Goal: Task Accomplishment & Management: Use online tool/utility

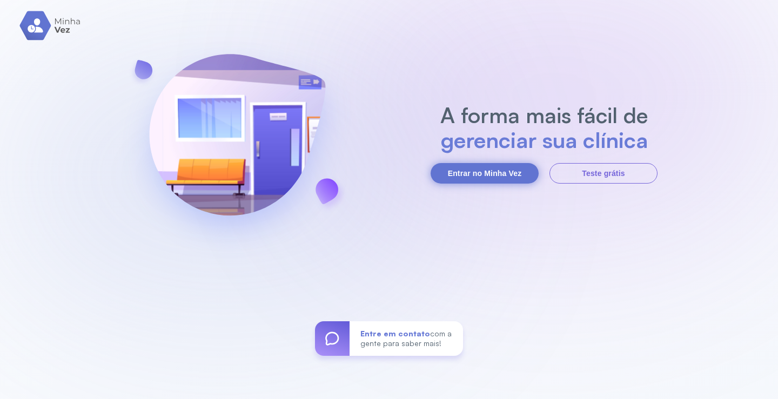
click at [507, 168] on button "Entrar no Minha Vez" at bounding box center [485, 173] width 108 height 21
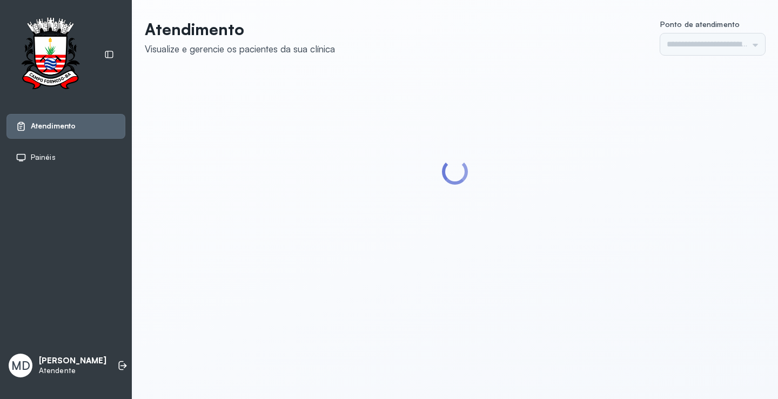
type input "*********"
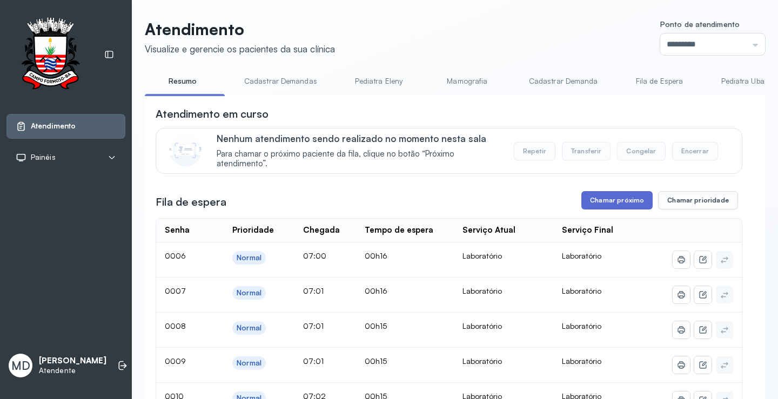
click at [607, 199] on button "Chamar próximo" at bounding box center [616, 200] width 71 height 18
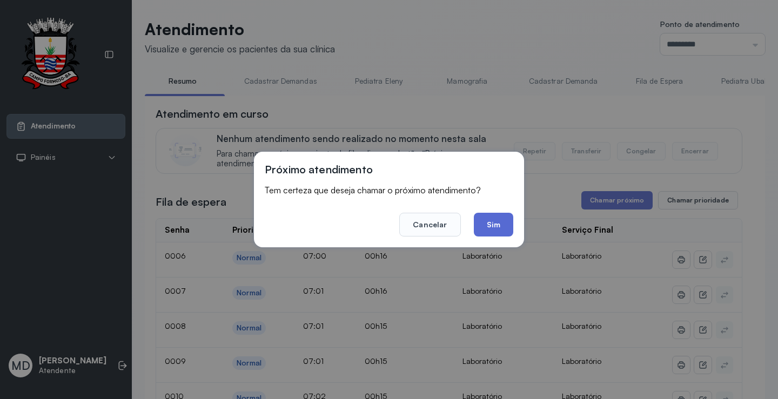
click at [496, 223] on button "Sim" at bounding box center [493, 225] width 39 height 24
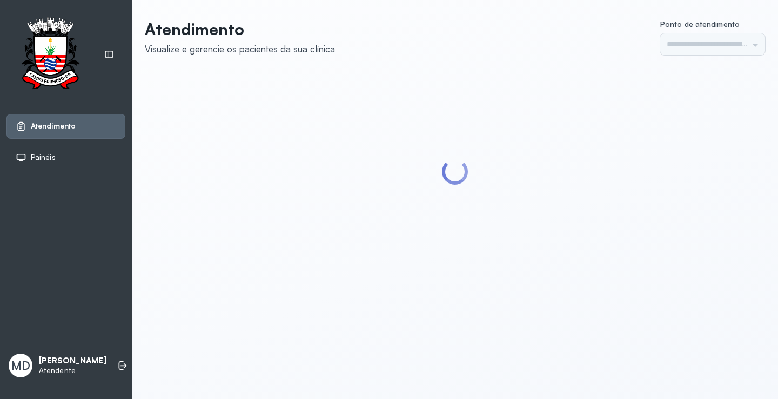
type input "*********"
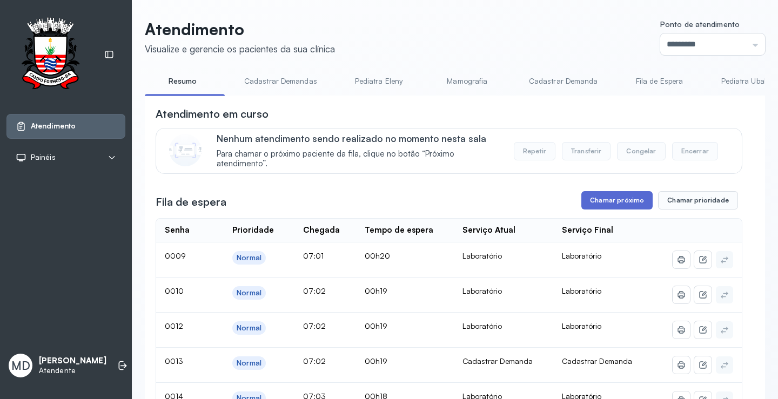
click at [606, 202] on button "Chamar próximo" at bounding box center [616, 200] width 71 height 18
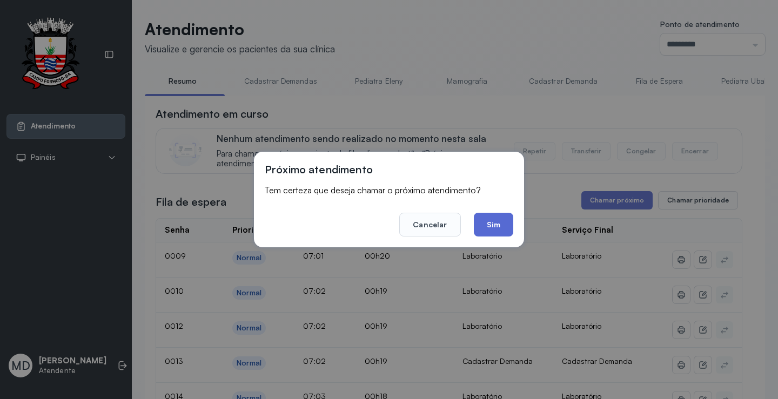
click at [490, 221] on button "Sim" at bounding box center [493, 225] width 39 height 24
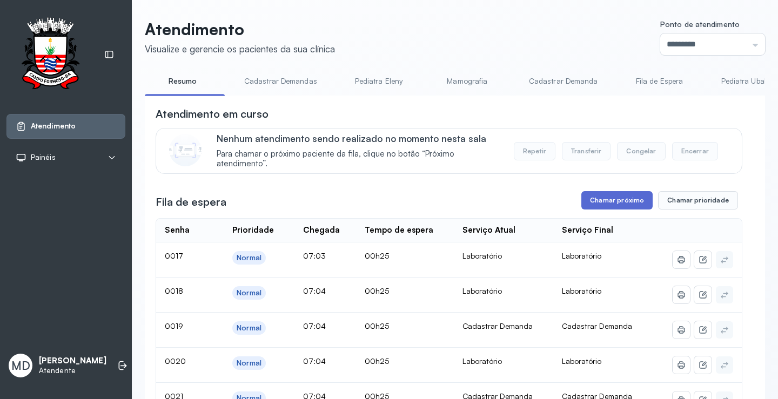
click at [627, 201] on button "Chamar próximo" at bounding box center [616, 200] width 71 height 18
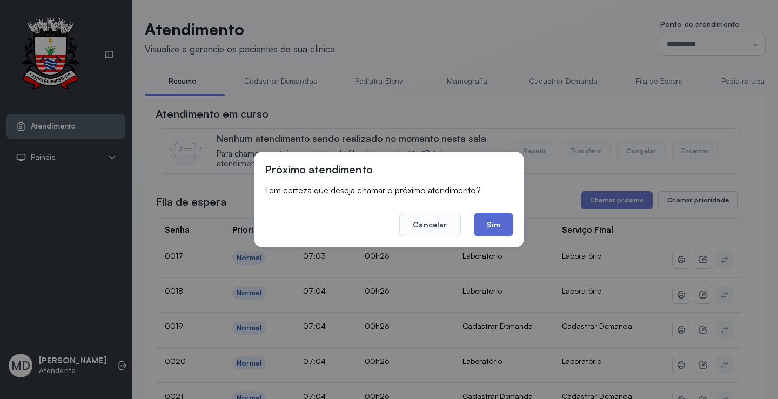
click at [505, 217] on button "Sim" at bounding box center [493, 225] width 39 height 24
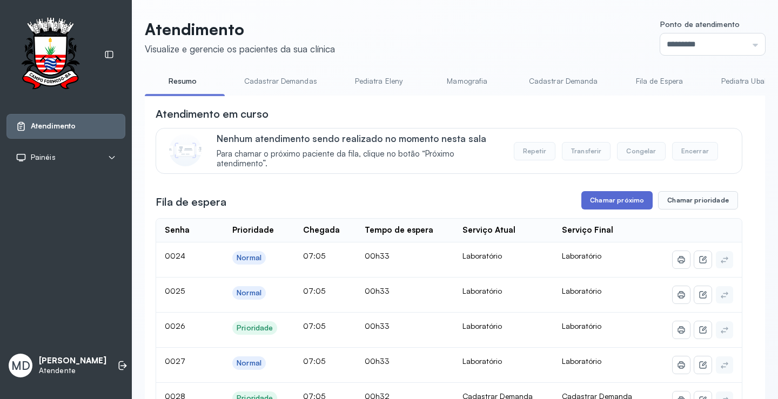
click at [617, 200] on button "Chamar próximo" at bounding box center [616, 200] width 71 height 18
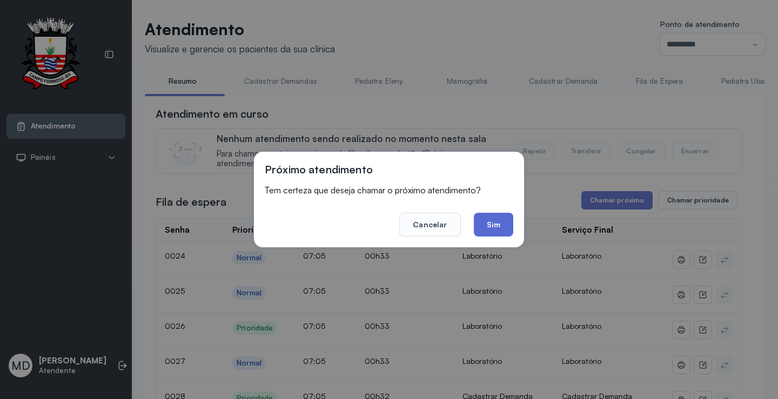
click at [501, 226] on button "Sim" at bounding box center [493, 225] width 39 height 24
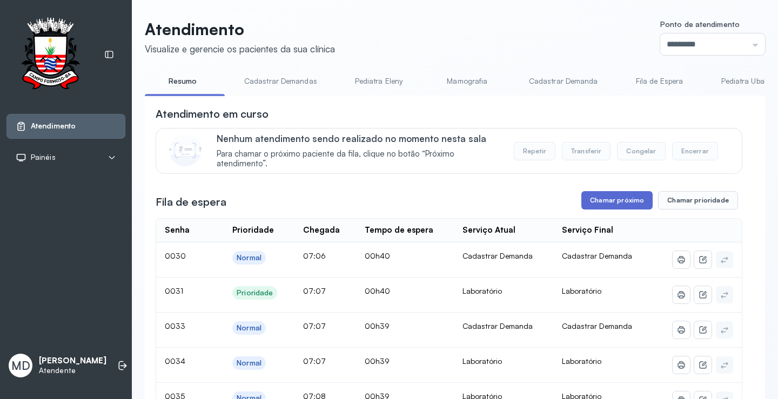
click at [624, 197] on button "Chamar próximo" at bounding box center [616, 200] width 71 height 18
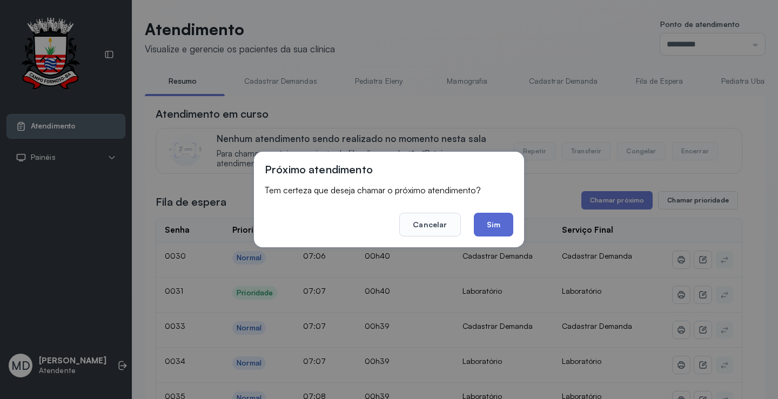
click at [493, 224] on button "Sim" at bounding box center [493, 225] width 39 height 24
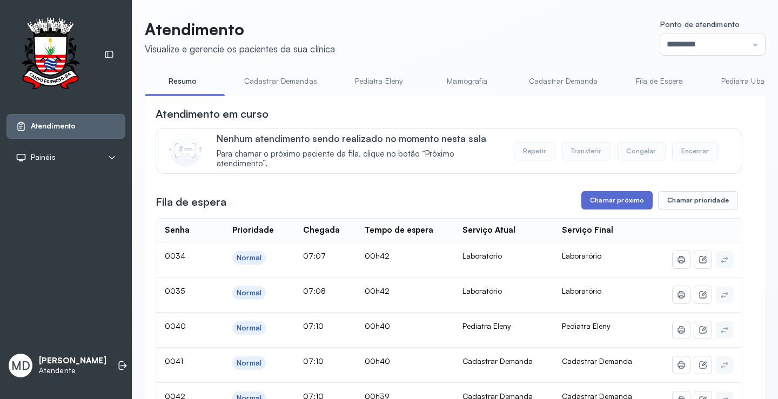
click at [618, 204] on button "Chamar próximo" at bounding box center [616, 200] width 71 height 18
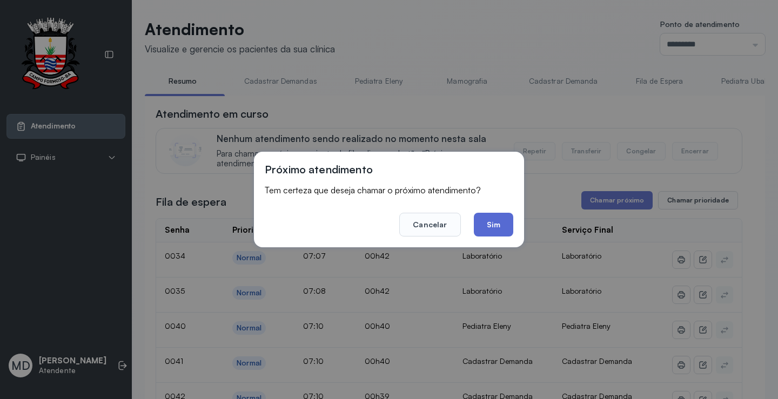
click at [493, 224] on button "Sim" at bounding box center [493, 225] width 39 height 24
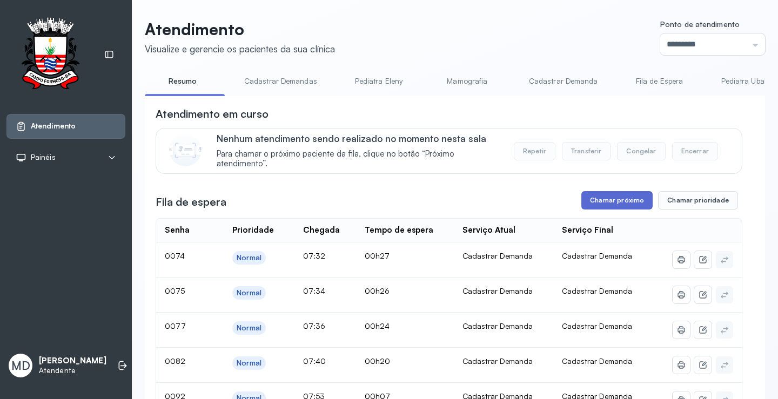
click at [611, 203] on button "Chamar próximo" at bounding box center [616, 200] width 71 height 18
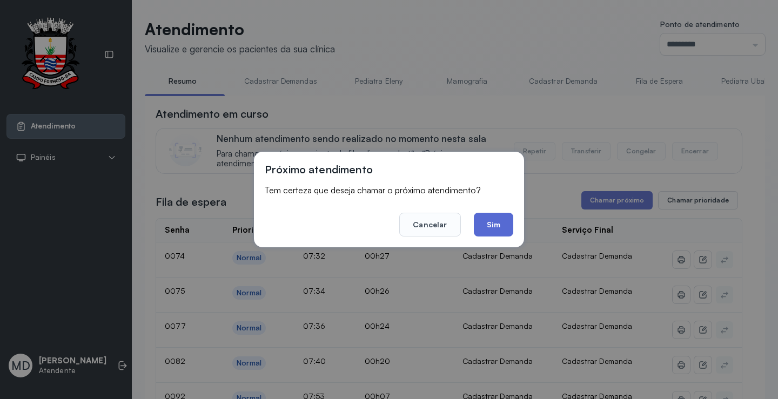
click at [498, 222] on button "Sim" at bounding box center [493, 225] width 39 height 24
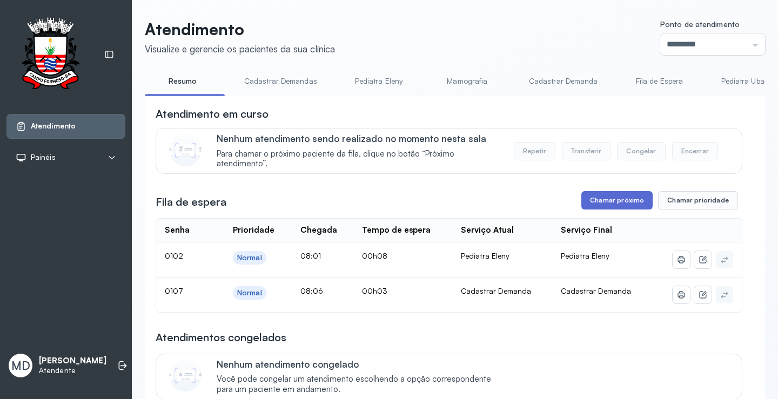
click at [628, 202] on button "Chamar próximo" at bounding box center [616, 200] width 71 height 18
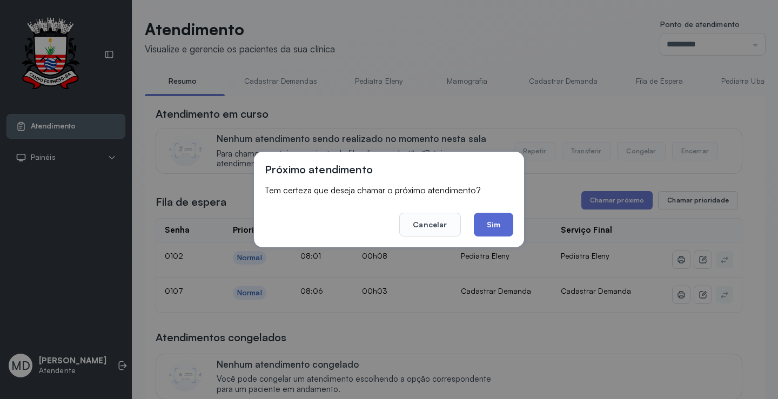
click at [490, 223] on button "Sim" at bounding box center [493, 225] width 39 height 24
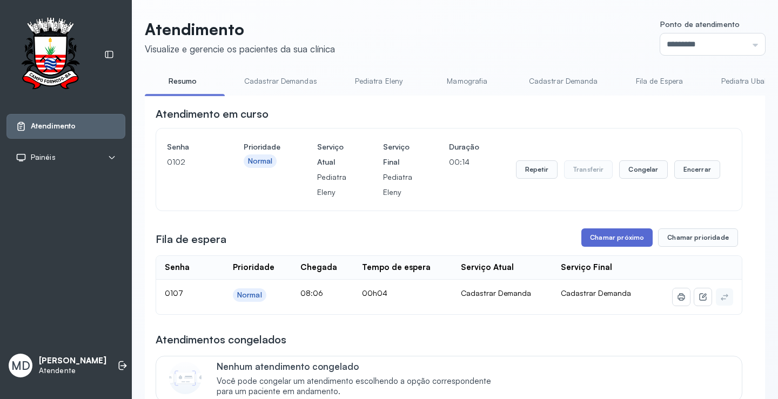
click at [615, 242] on button "Chamar próximo" at bounding box center [616, 238] width 71 height 18
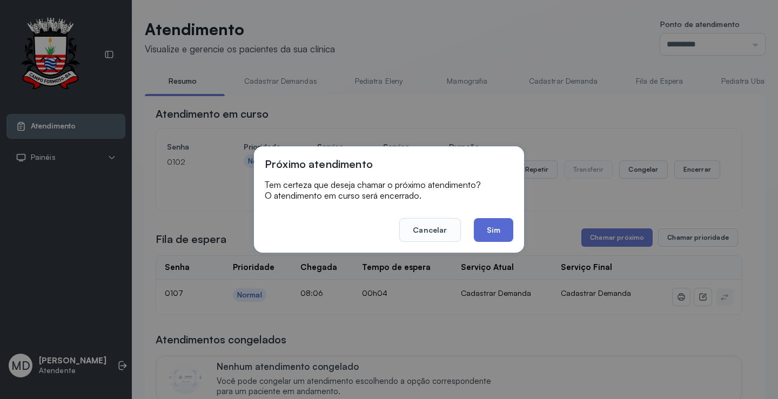
click at [504, 232] on button "Sim" at bounding box center [493, 230] width 39 height 24
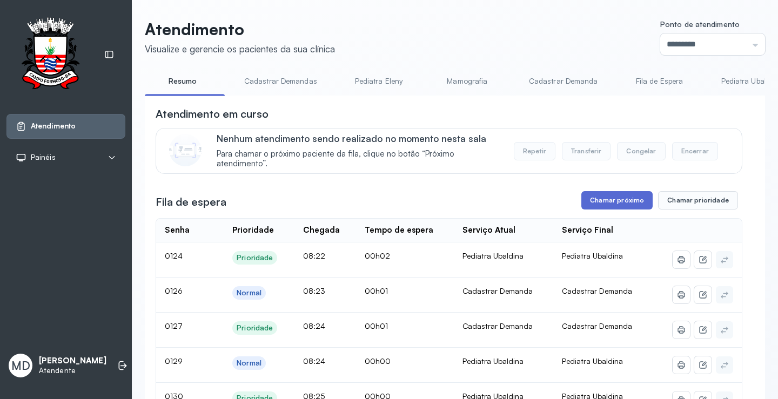
click at [619, 203] on button "Chamar próximo" at bounding box center [616, 200] width 71 height 18
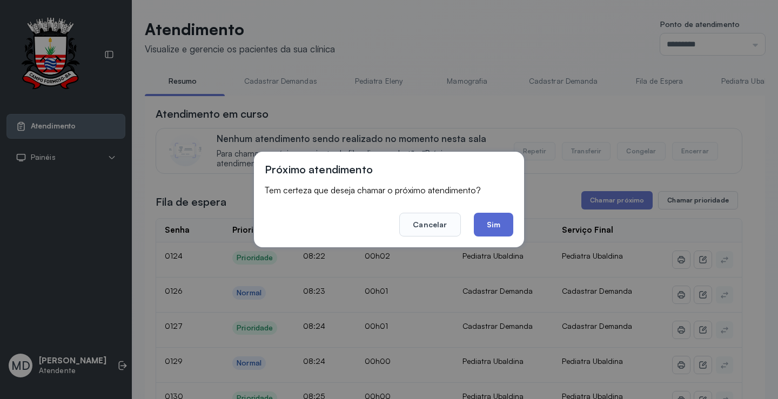
click at [490, 228] on button "Sim" at bounding box center [493, 225] width 39 height 24
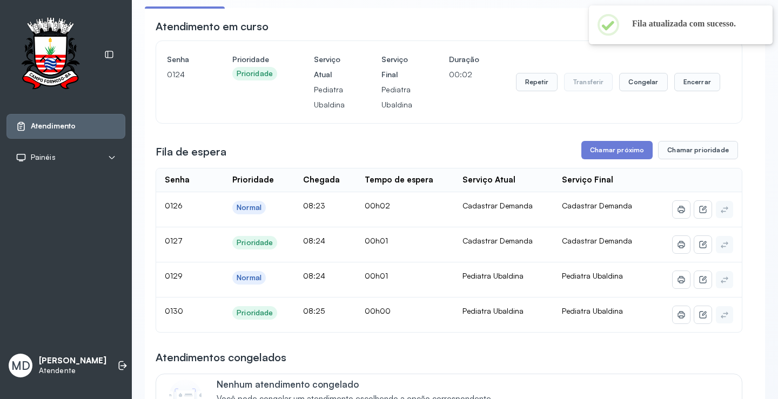
scroll to position [108, 0]
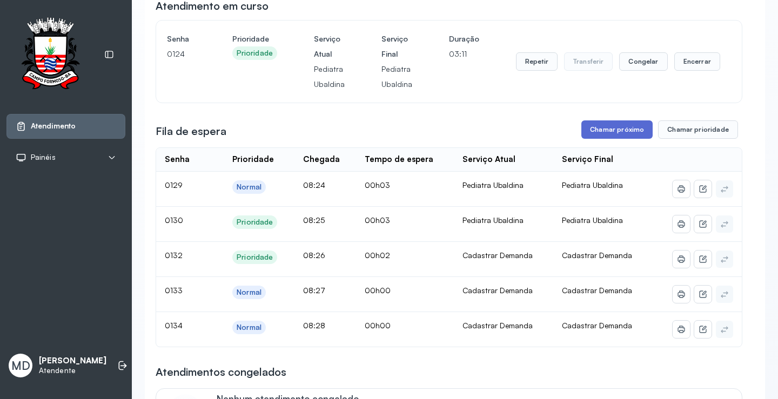
click at [624, 131] on button "Chamar próximo" at bounding box center [616, 130] width 71 height 18
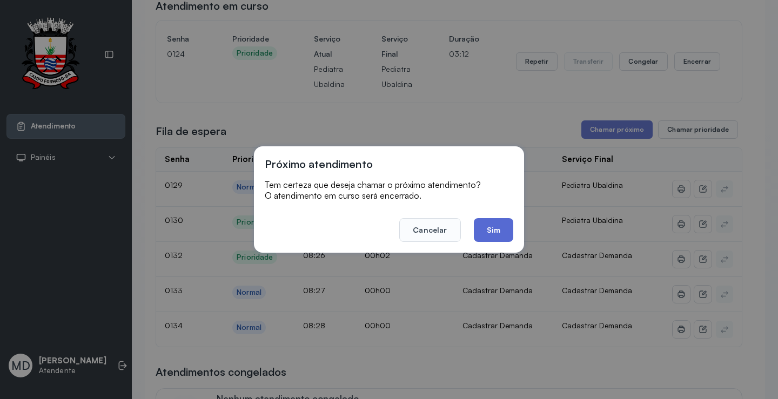
click at [487, 224] on button "Sim" at bounding box center [493, 230] width 39 height 24
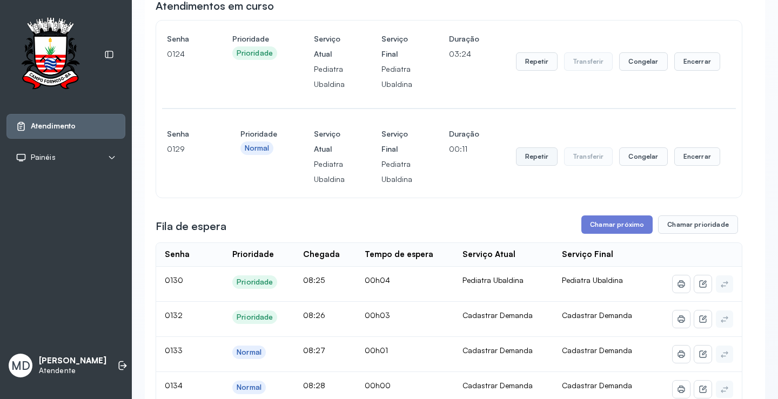
click at [525, 160] on button "Repetir" at bounding box center [537, 157] width 42 height 18
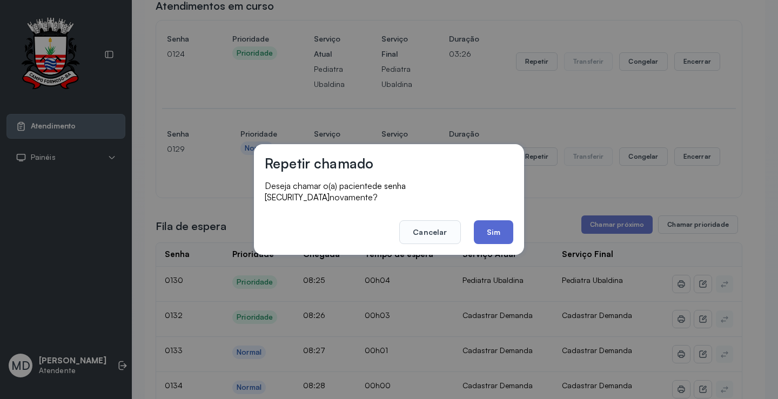
click at [492, 229] on button "Sim" at bounding box center [493, 232] width 39 height 24
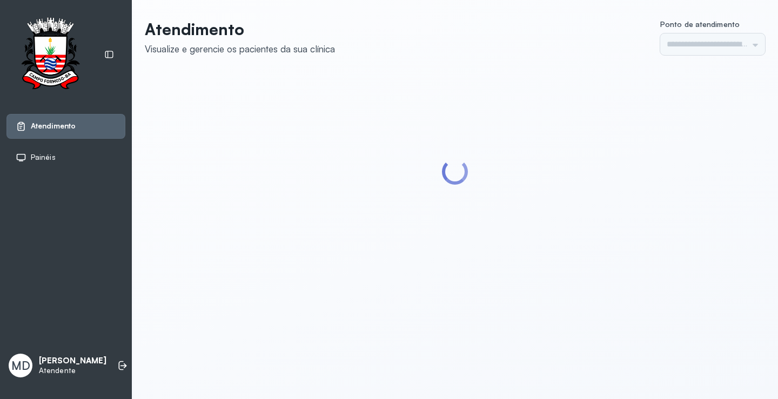
type input "*********"
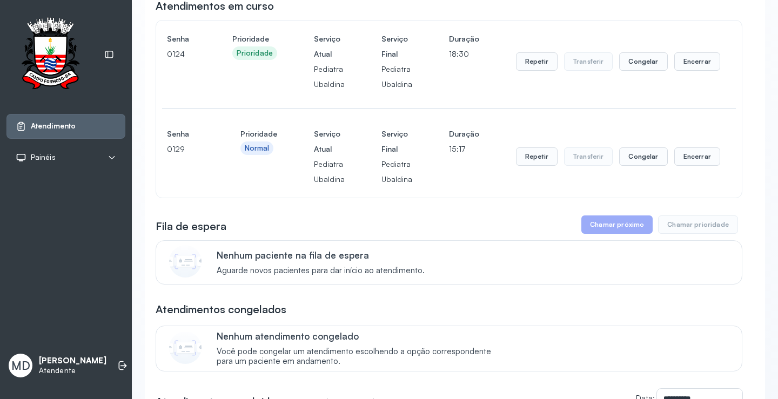
scroll to position [162, 0]
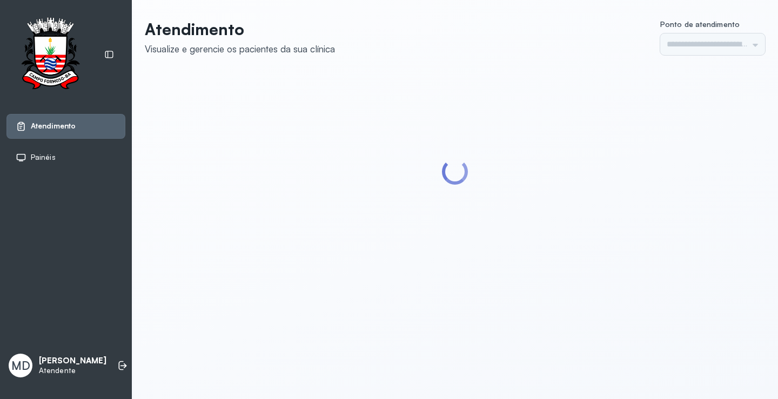
type input "*********"
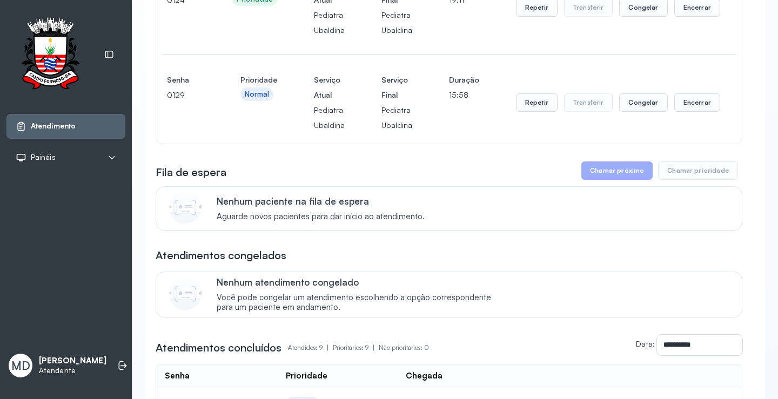
scroll to position [162, 0]
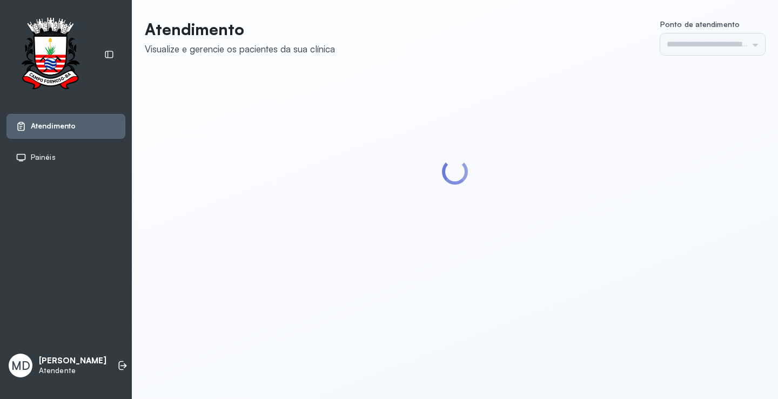
type input "*********"
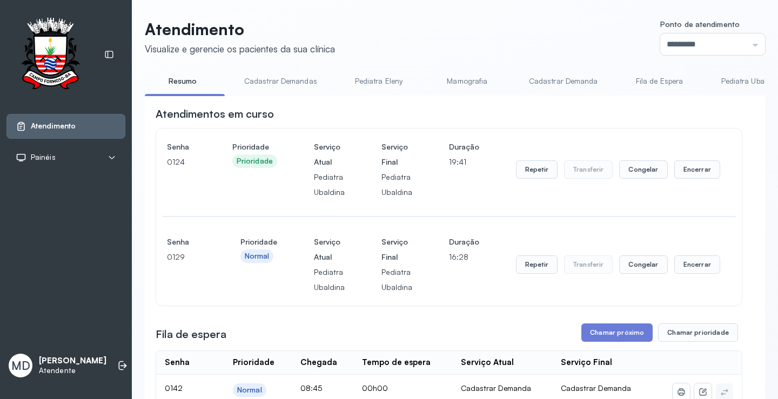
scroll to position [108, 0]
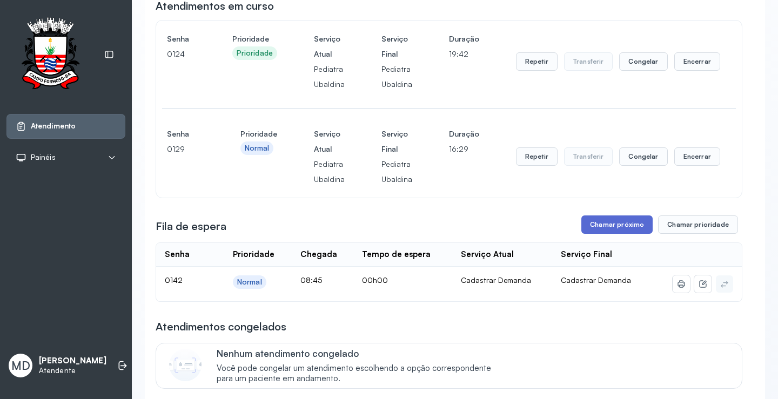
click at [618, 227] on button "Chamar próximo" at bounding box center [616, 225] width 71 height 18
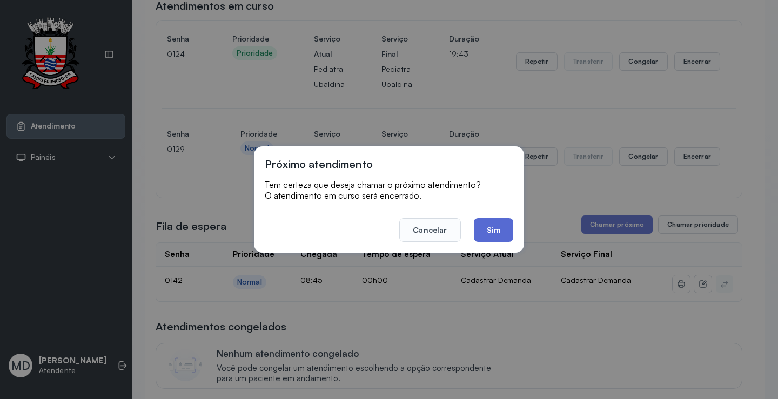
click at [489, 226] on button "Sim" at bounding box center [493, 230] width 39 height 24
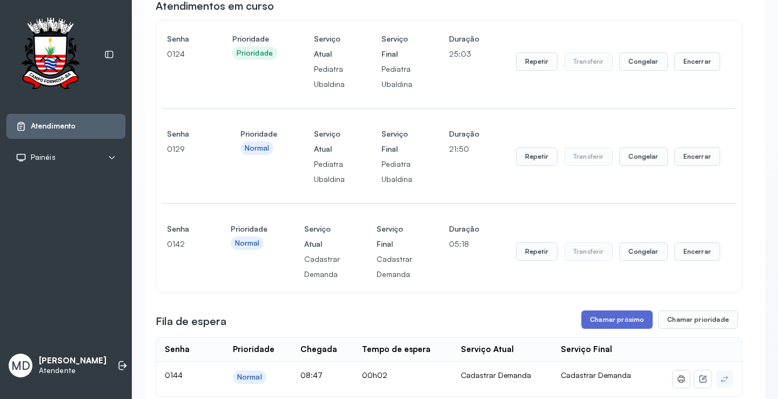
click at [629, 323] on button "Chamar próximo" at bounding box center [616, 320] width 71 height 18
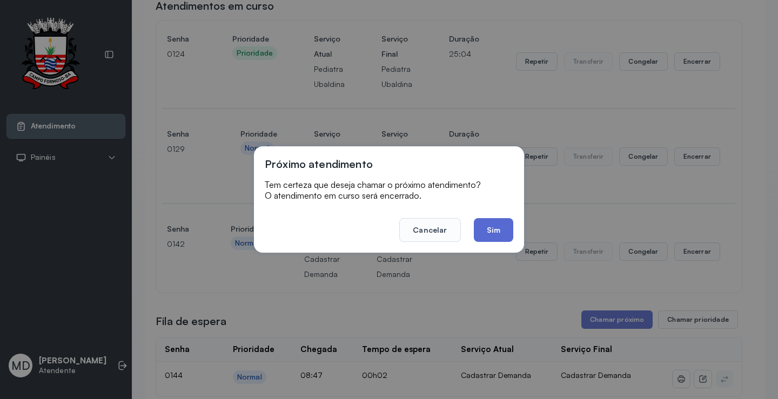
click at [494, 233] on button "Sim" at bounding box center [493, 230] width 39 height 24
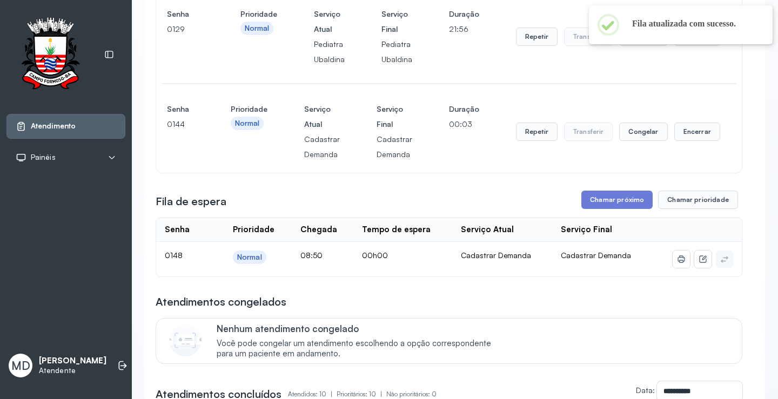
scroll to position [270, 0]
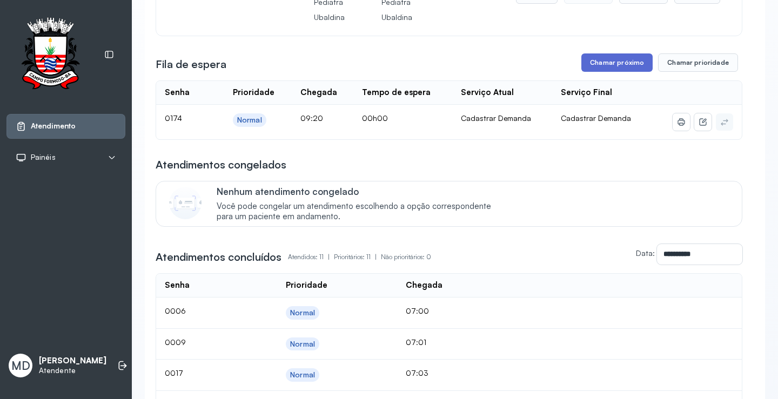
click at [613, 63] on button "Chamar próximo" at bounding box center [616, 62] width 71 height 18
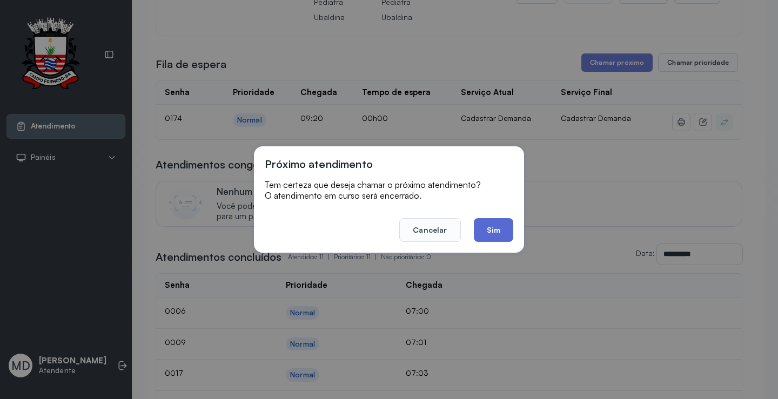
click at [499, 230] on button "Sim" at bounding box center [493, 230] width 39 height 24
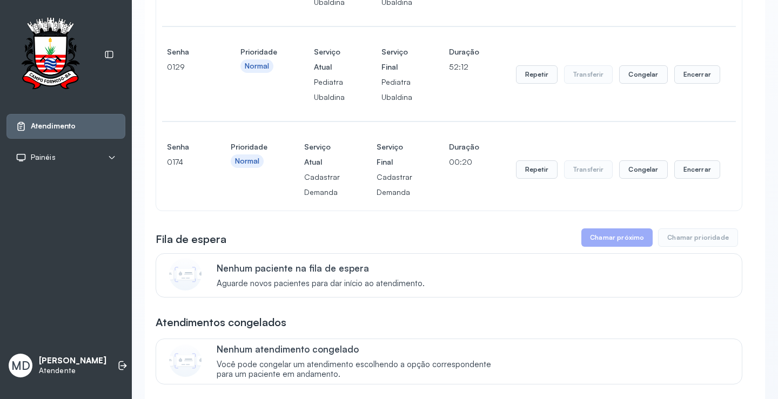
scroll to position [162, 0]
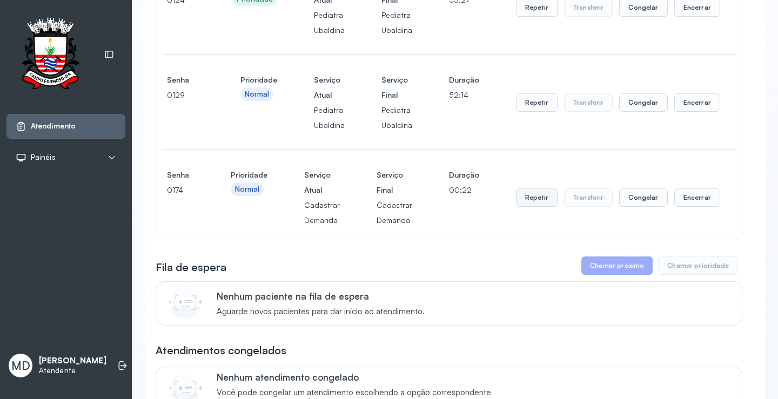
click at [527, 199] on button "Repetir" at bounding box center [537, 198] width 42 height 18
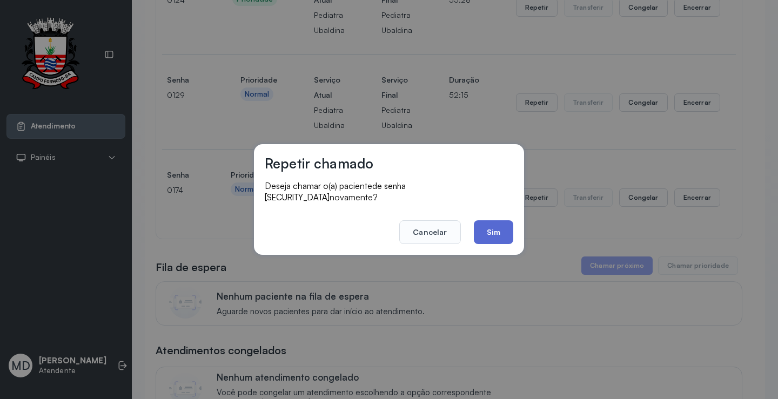
click at [488, 223] on button "Sim" at bounding box center [493, 232] width 39 height 24
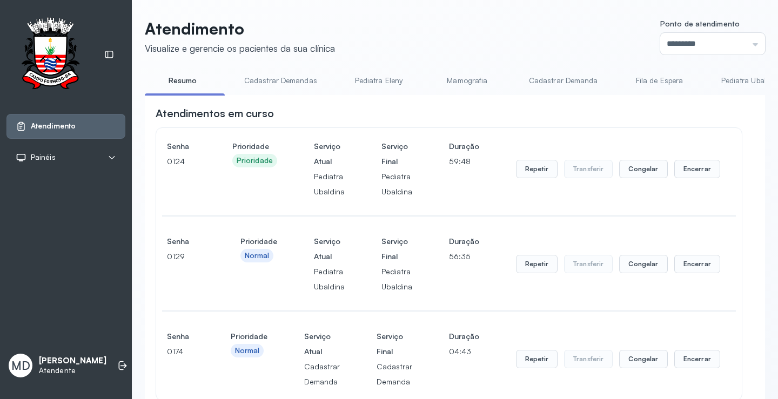
scroll to position [324, 0]
